Goal: Transaction & Acquisition: Purchase product/service

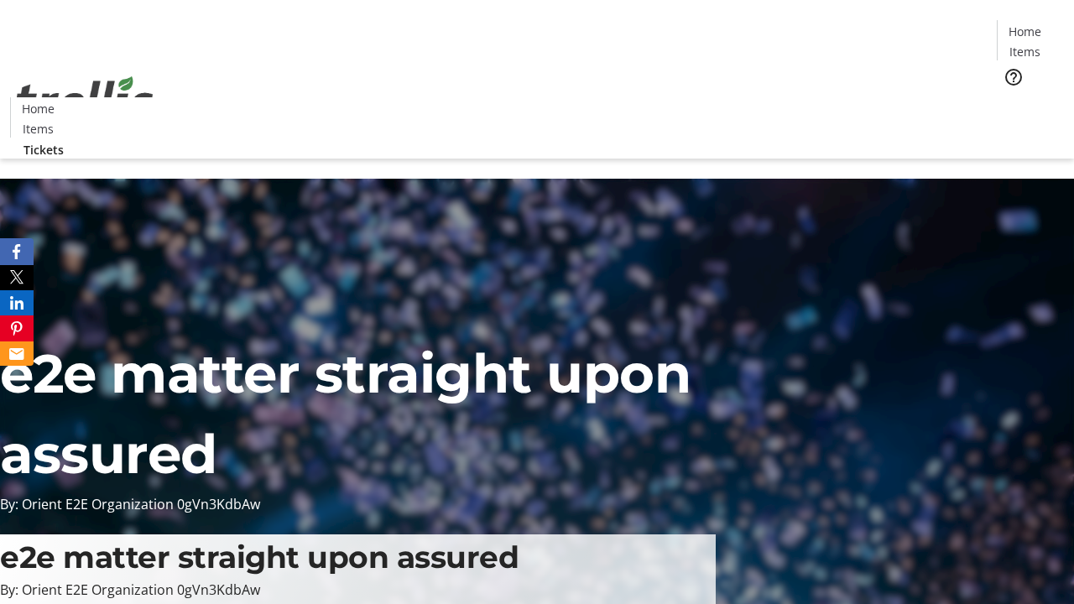
click at [1010, 97] on span "Tickets" at bounding box center [1030, 106] width 40 height 18
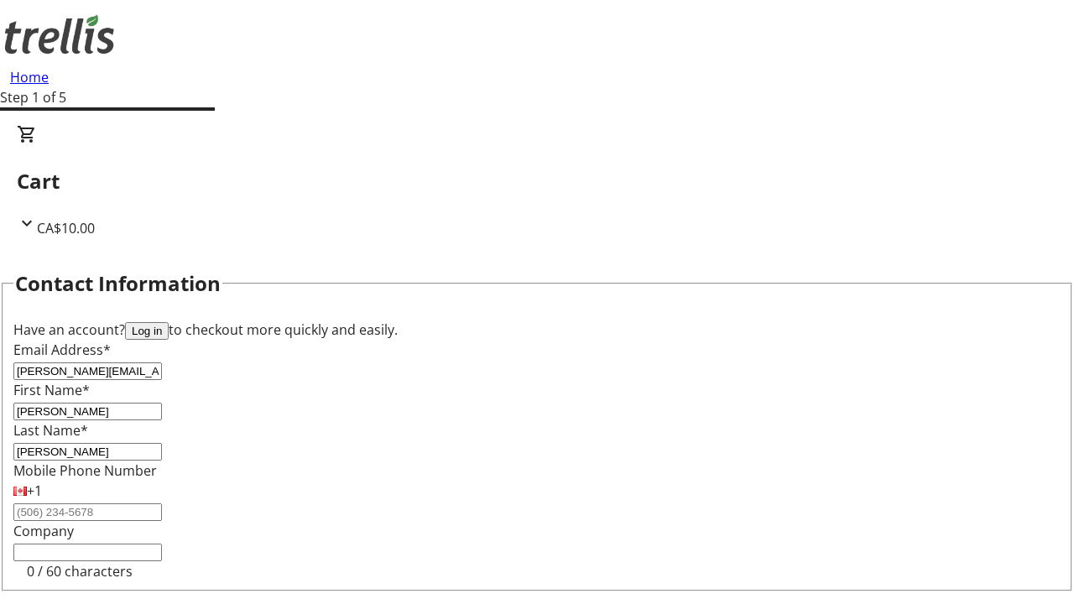
type input "[PERSON_NAME]"
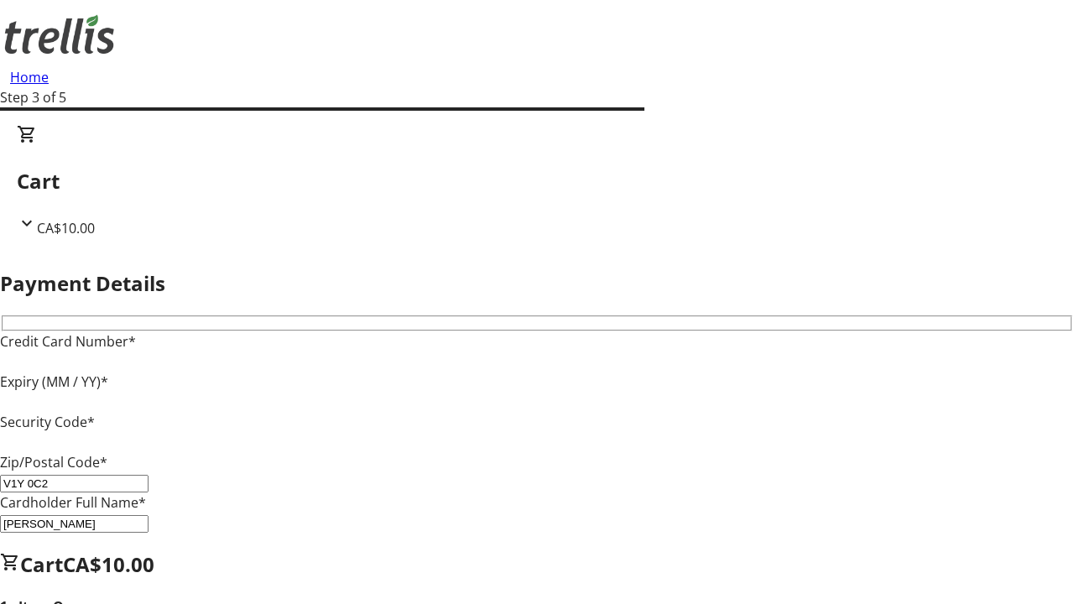
type input "V1Y 0C2"
